Goal: Find specific page/section: Find specific page/section

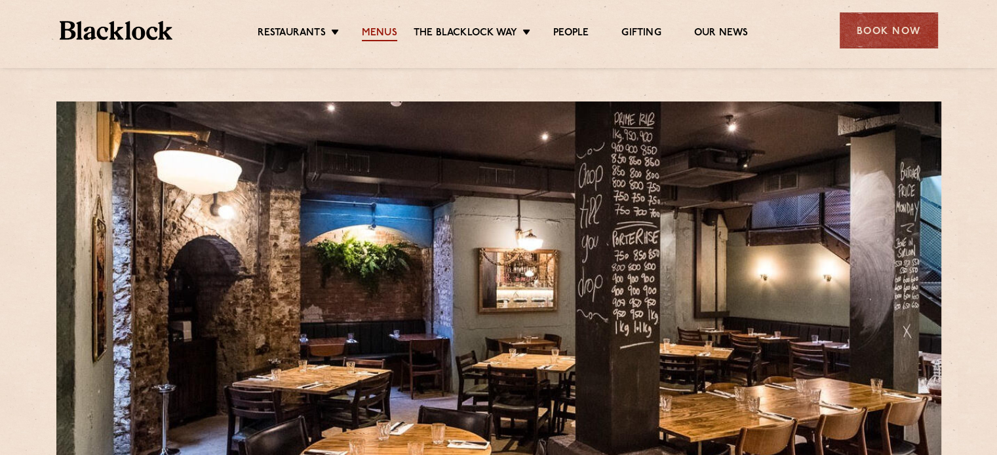
click at [384, 28] on link "Menus" at bounding box center [379, 34] width 35 height 14
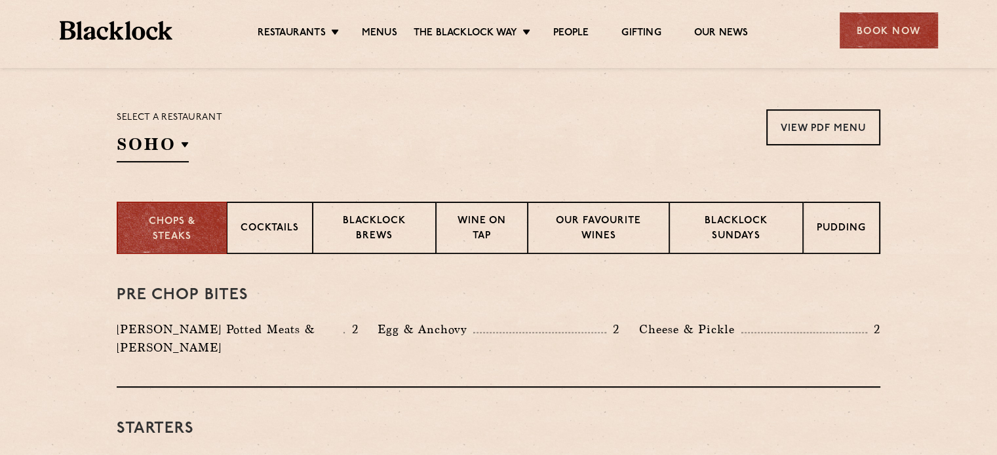
scroll to position [406, 0]
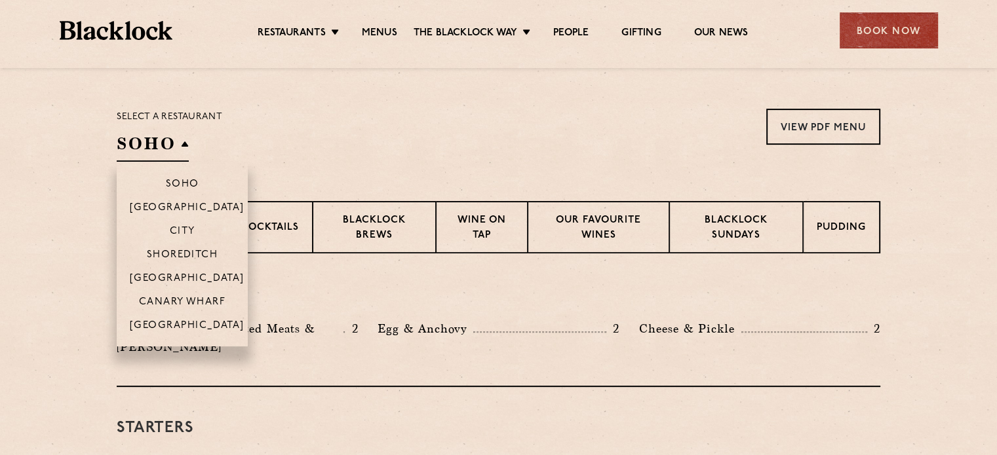
click at [172, 136] on h2 "SOHO" at bounding box center [153, 146] width 72 height 29
click at [186, 235] on p "City" at bounding box center [183, 232] width 26 height 13
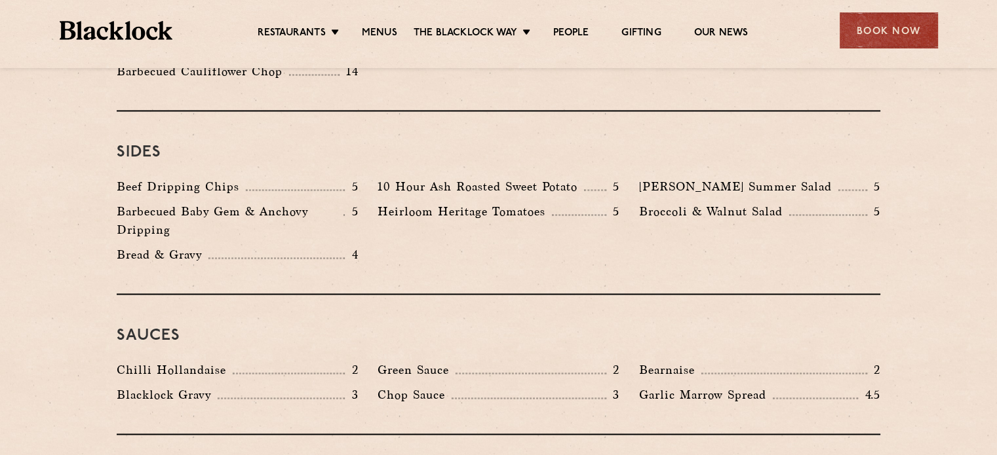
scroll to position [1988, 0]
